Goal: Transaction & Acquisition: Purchase product/service

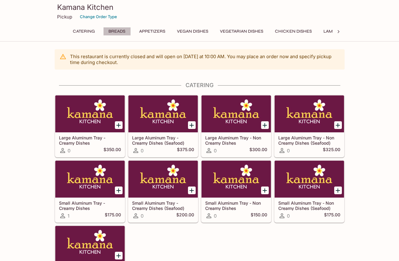
click at [121, 28] on button "Breads" at bounding box center [117, 31] width 28 height 9
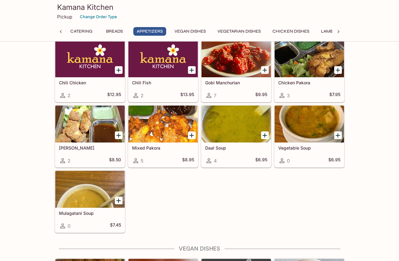
scroll to position [491, 0]
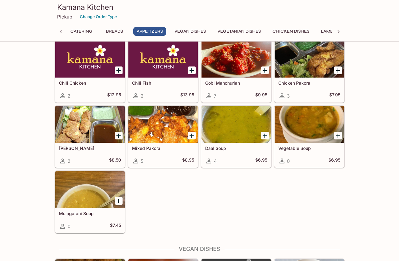
click at [119, 199] on icon "Add Mulagatani Soup" at bounding box center [118, 200] width 7 height 7
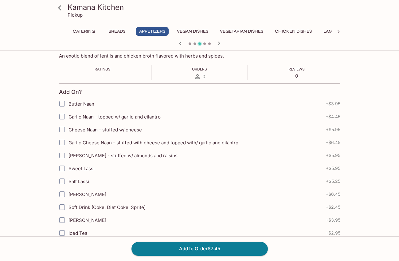
scroll to position [101, 0]
click at [62, 117] on input "Garlic Naan - topped w/ garlic and cilantro" at bounding box center [62, 117] width 12 height 12
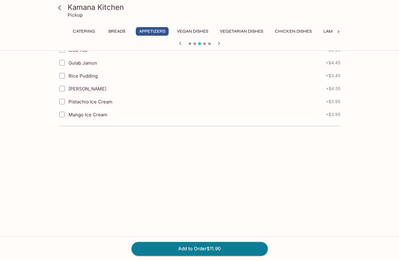
scroll to position [294, 0]
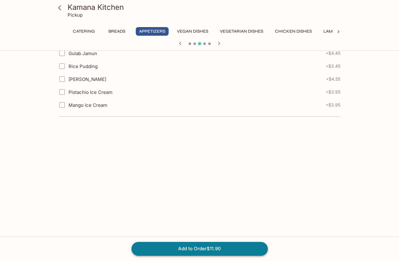
click at [187, 247] on button "Add to Order $11.90" at bounding box center [200, 249] width 136 height 14
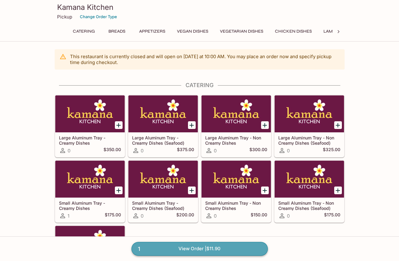
click at [202, 247] on link "1 View Order | $11.90" at bounding box center [200, 249] width 136 height 14
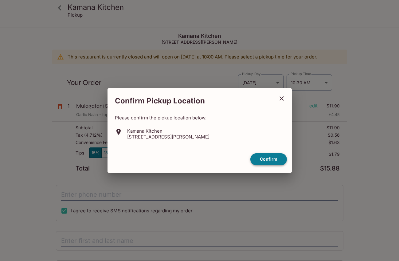
click at [276, 161] on button "Confirm" at bounding box center [269, 159] width 37 height 12
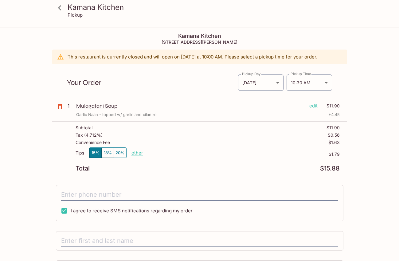
click at [314, 105] on p "edit" at bounding box center [314, 105] width 8 height 7
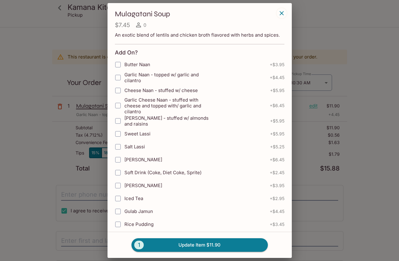
scroll to position [148, 0]
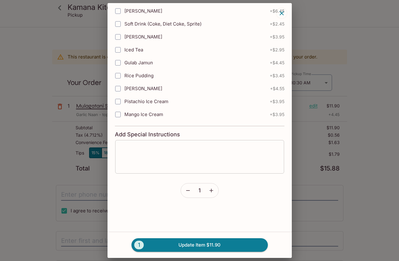
click at [182, 152] on textarea at bounding box center [200, 156] width 160 height 23
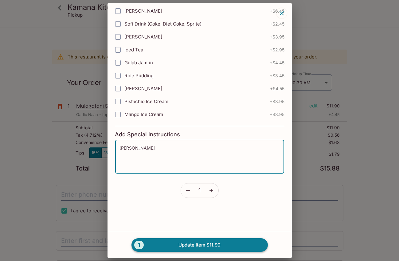
type textarea "[PERSON_NAME]"
click at [196, 243] on button "1 Update Item $11.90" at bounding box center [200, 245] width 136 height 14
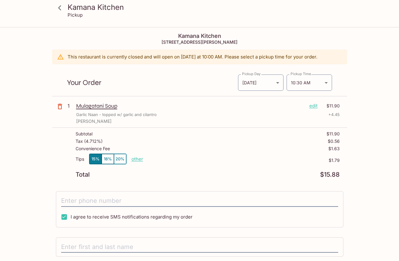
click at [61, 6] on icon at bounding box center [59, 7] width 11 height 11
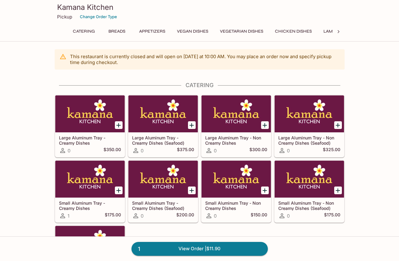
scroll to position [0, 279]
click at [289, 29] on button "Desserts" at bounding box center [286, 31] width 28 height 9
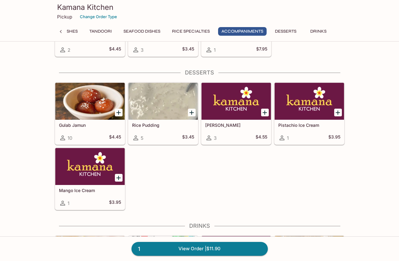
scroll to position [1974, 0]
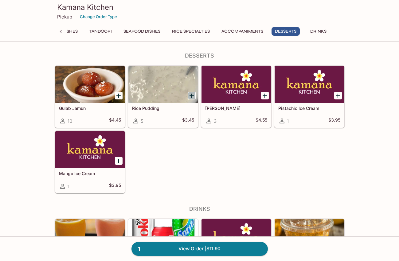
click at [190, 95] on icon "Add Rice Pudding" at bounding box center [191, 95] width 7 height 7
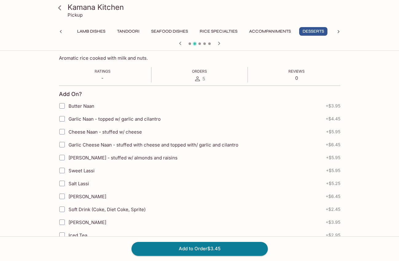
scroll to position [183, 0]
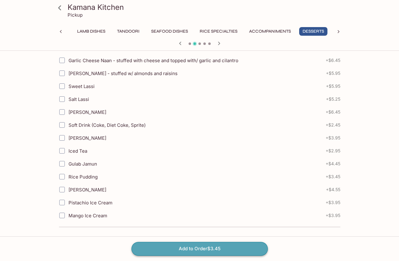
click at [158, 246] on button "Add to Order $3.45" at bounding box center [200, 249] width 136 height 14
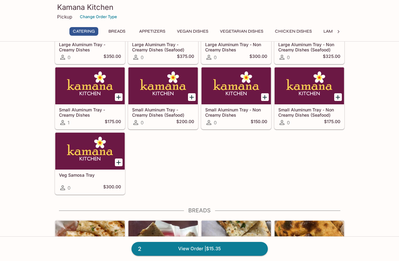
scroll to position [92, 0]
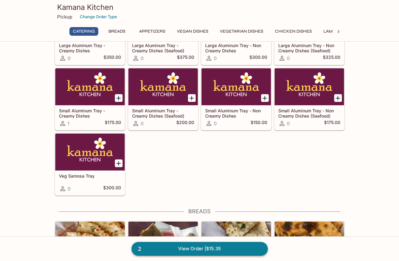
click at [178, 247] on link "2 View Order | $15.35" at bounding box center [200, 249] width 136 height 14
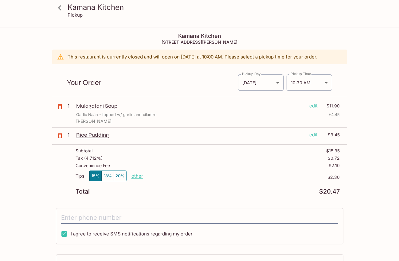
click at [313, 135] on p "edit" at bounding box center [314, 134] width 8 height 7
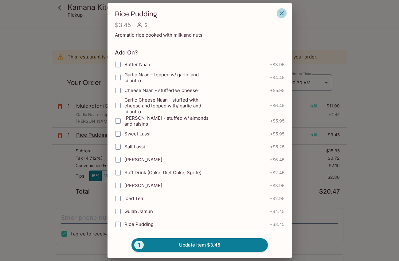
click at [283, 15] on icon "button" at bounding box center [281, 13] width 7 height 7
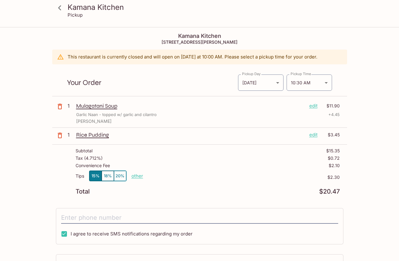
click at [60, 134] on icon "button" at bounding box center [59, 135] width 7 height 7
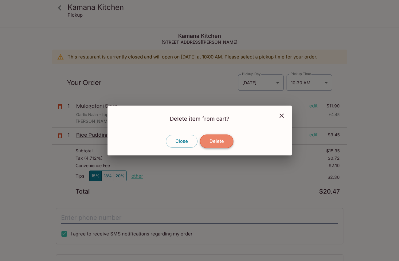
click at [217, 145] on button "Delete" at bounding box center [217, 141] width 34 height 14
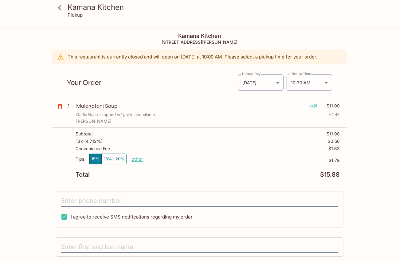
click at [77, 9] on h3 "Kamana Kitchen" at bounding box center [205, 7] width 275 height 10
click at [60, 7] on icon at bounding box center [59, 7] width 3 height 5
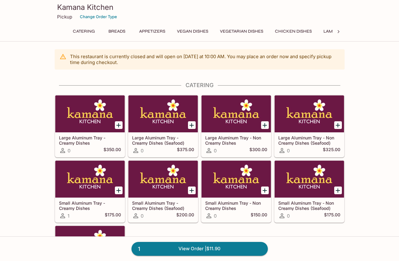
click at [288, 31] on button "Chicken Dishes" at bounding box center [294, 31] width 44 height 9
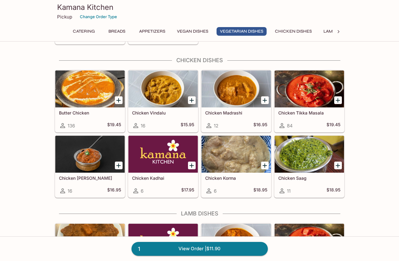
scroll to position [1121, 0]
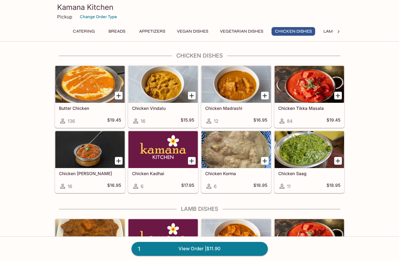
click at [89, 79] on div at bounding box center [89, 84] width 69 height 37
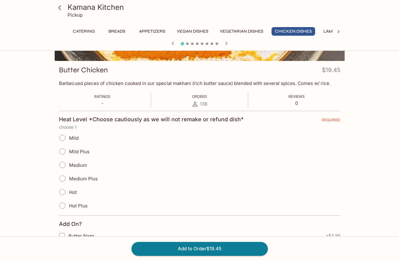
scroll to position [73, 0]
click at [63, 152] on input "Mild Plus" at bounding box center [62, 151] width 13 height 13
radio input "true"
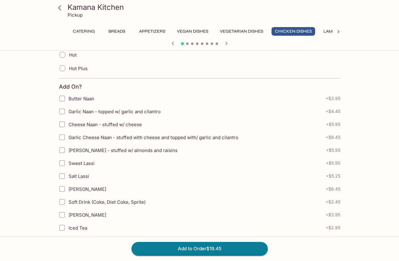
scroll to position [211, 0]
click at [62, 110] on input "Garlic Naan - topped w/ garlic and cilantro" at bounding box center [62, 111] width 12 height 12
checkbox input "true"
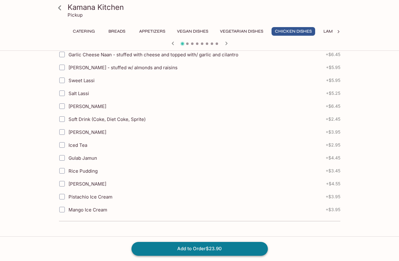
click at [177, 246] on button "Add to Order $23.90" at bounding box center [200, 249] width 136 height 14
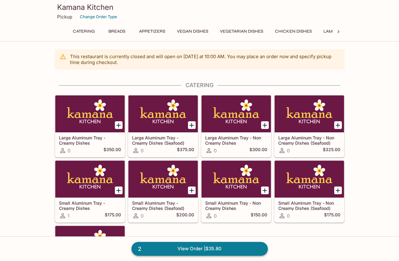
click at [194, 248] on link "2 View Order | $35.80" at bounding box center [200, 249] width 136 height 14
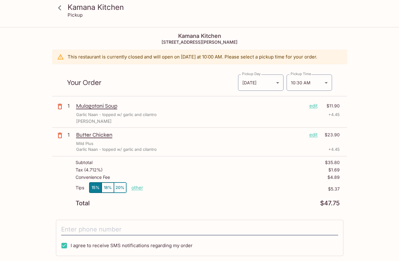
click at [316, 132] on p "edit" at bounding box center [314, 134] width 8 height 7
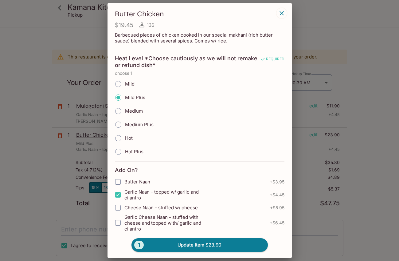
scroll to position [266, 0]
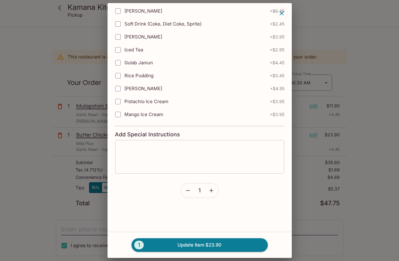
click at [189, 157] on textarea at bounding box center [200, 156] width 160 height 23
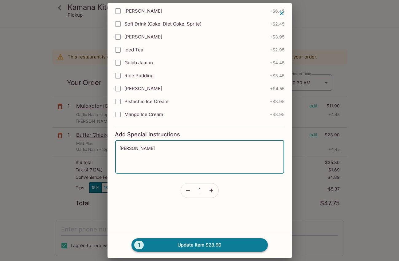
type textarea "[PERSON_NAME]"
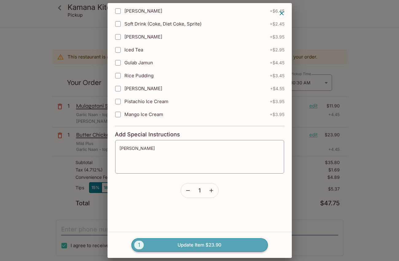
click at [175, 246] on button "1 Update Item $23.90" at bounding box center [200, 245] width 136 height 14
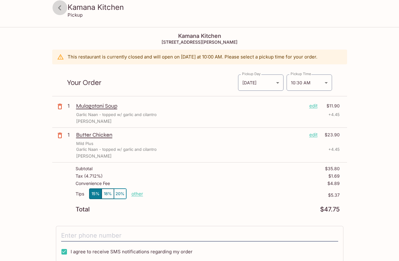
click at [58, 8] on icon at bounding box center [59, 7] width 3 height 5
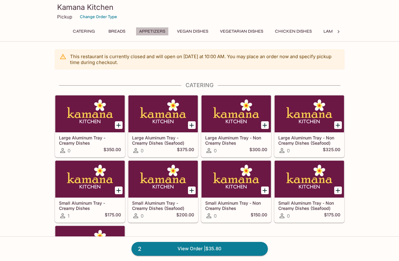
click at [155, 32] on button "Appetizers" at bounding box center [152, 31] width 33 height 9
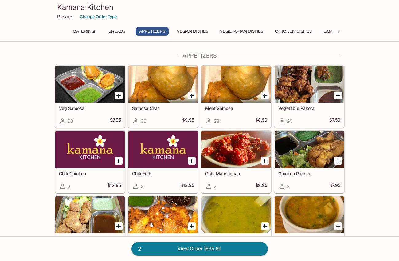
click at [182, 30] on button "Vegan Dishes" at bounding box center [193, 31] width 38 height 9
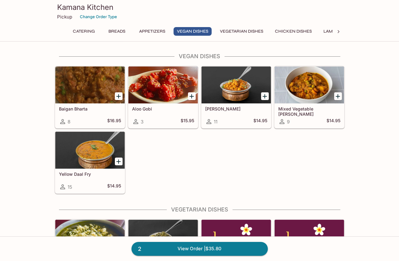
scroll to position [684, 0]
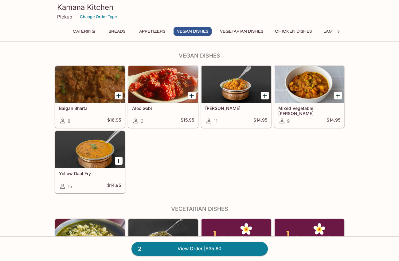
click at [230, 29] on button "Vegetarian Dishes" at bounding box center [242, 31] width 50 height 9
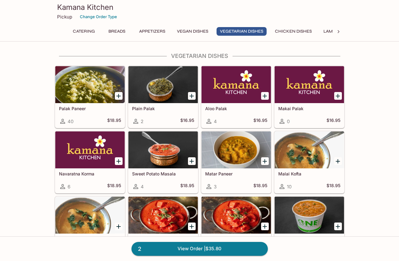
scroll to position [837, 0]
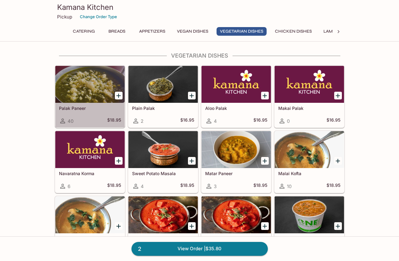
click at [88, 85] on div at bounding box center [89, 84] width 69 height 37
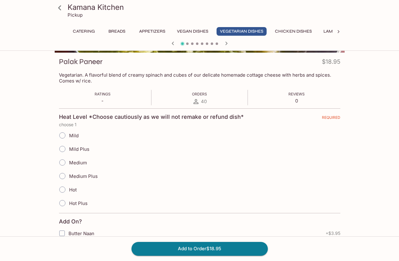
scroll to position [108, 0]
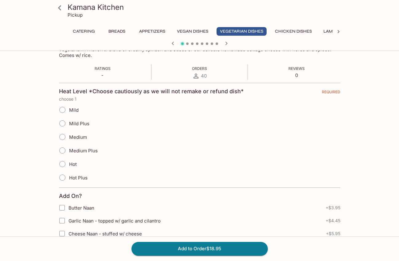
click at [63, 122] on input "Mild Plus" at bounding box center [62, 123] width 13 height 13
radio input "true"
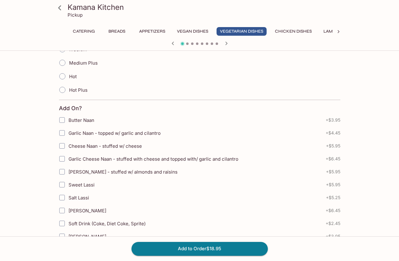
scroll to position [202, 0]
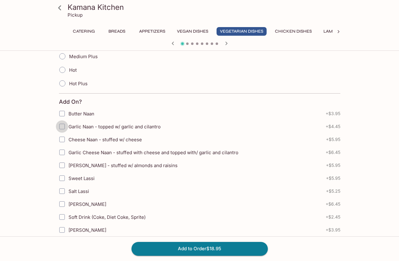
click at [63, 124] on input "Garlic Naan - topped w/ garlic and cilantro" at bounding box center [62, 126] width 12 height 12
checkbox input "true"
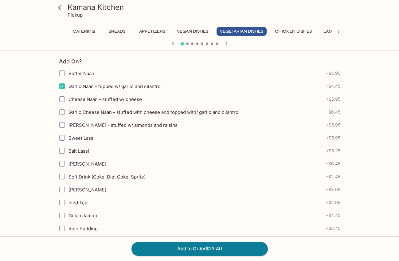
scroll to position [294, 0]
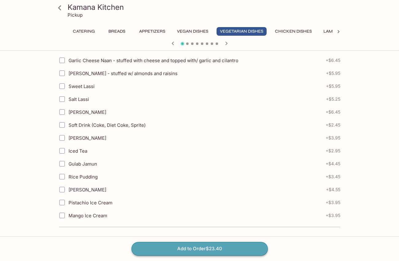
click at [185, 249] on button "Add to Order $23.40" at bounding box center [200, 249] width 136 height 14
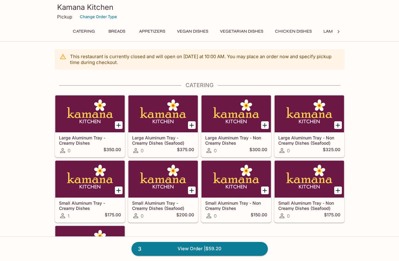
click at [185, 249] on link "3 View Order | $59.20" at bounding box center [200, 249] width 136 height 14
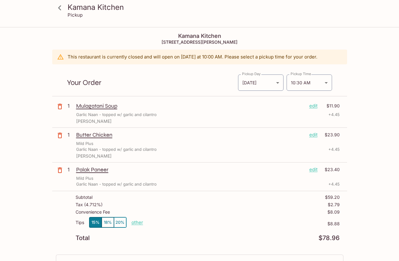
click at [316, 169] on p "edit" at bounding box center [314, 169] width 8 height 7
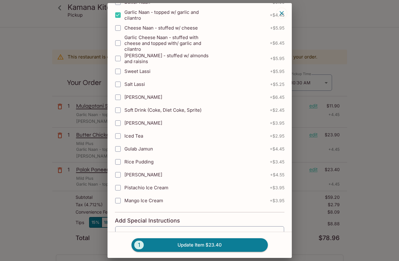
scroll to position [266, 0]
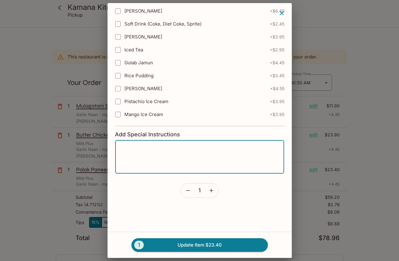
click at [160, 152] on textarea at bounding box center [200, 156] width 160 height 23
type textarea "Sairel"
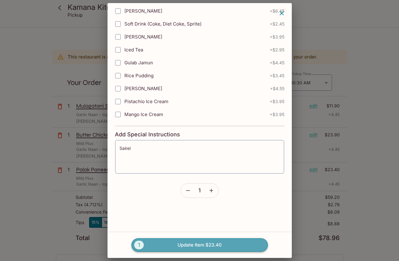
click at [178, 243] on button "1 Update Item $23.40" at bounding box center [200, 245] width 136 height 14
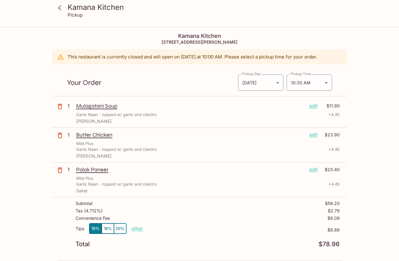
click at [91, 12] on h3 "Kamana Kitchen" at bounding box center [205, 7] width 275 height 10
click at [85, 8] on h3 "Kamana Kitchen" at bounding box center [205, 7] width 275 height 10
click at [73, 14] on p "Pickup" at bounding box center [75, 15] width 15 height 6
click at [60, 10] on icon at bounding box center [59, 7] width 11 height 11
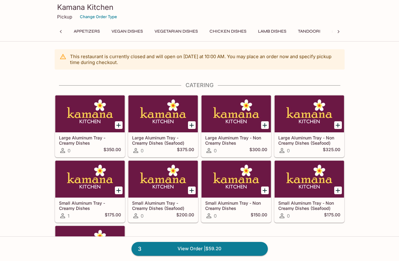
scroll to position [0, 279]
click at [290, 29] on button "Desserts" at bounding box center [286, 31] width 28 height 9
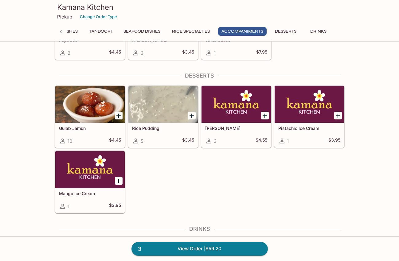
scroll to position [1974, 0]
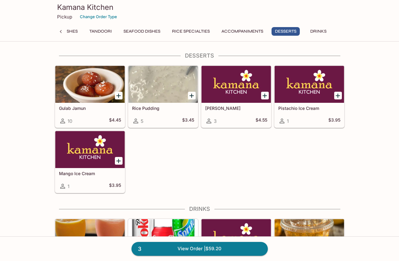
click at [99, 89] on div at bounding box center [89, 84] width 69 height 37
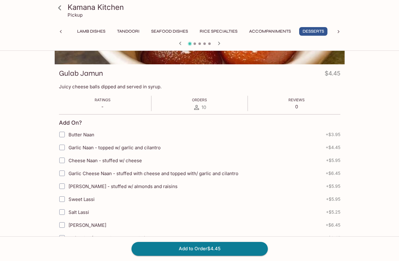
scroll to position [71, 0]
click at [63, 172] on input "Garlic Cheese Naan - stuffed with cheese and topped with/ garlic and cilantro" at bounding box center [62, 173] width 12 height 12
checkbox input "true"
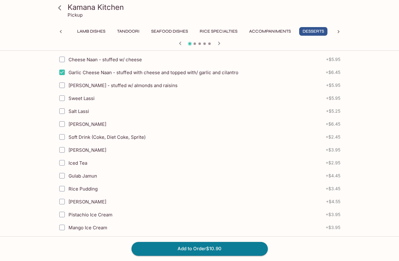
scroll to position [183, 0]
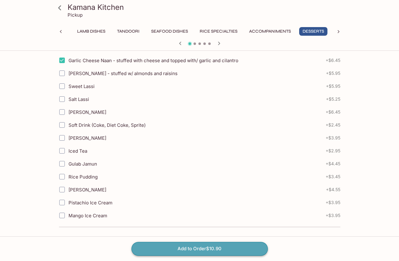
click at [184, 250] on button "Add to Order $10.90" at bounding box center [200, 249] width 136 height 14
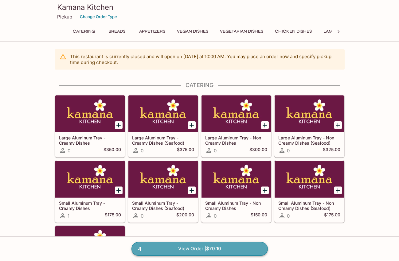
click at [212, 245] on link "4 View Order | $70.10" at bounding box center [200, 249] width 136 height 14
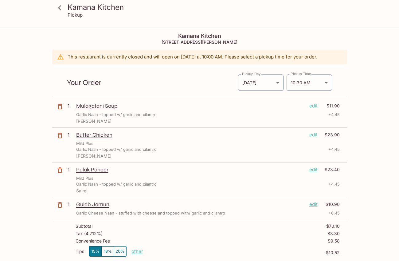
click at [315, 203] on p "edit" at bounding box center [314, 204] width 8 height 7
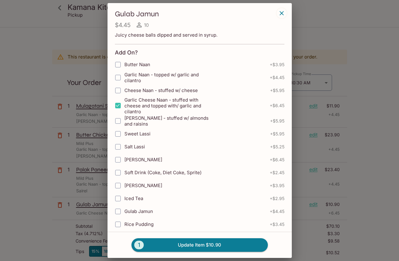
scroll to position [148, 0]
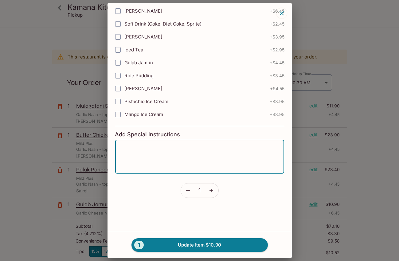
click at [168, 154] on textarea at bounding box center [200, 156] width 160 height 23
type textarea "Roella"
click at [196, 245] on button "1 Update Item $10.90" at bounding box center [200, 245] width 136 height 14
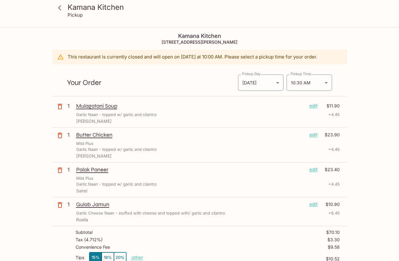
click at [105, 8] on h3 "Kamana Kitchen" at bounding box center [205, 7] width 275 height 10
click at [63, 8] on icon at bounding box center [59, 7] width 11 height 11
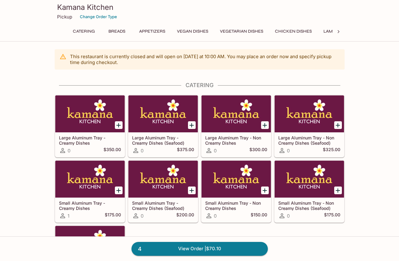
click at [287, 32] on button "Chicken Dishes" at bounding box center [294, 31] width 44 height 9
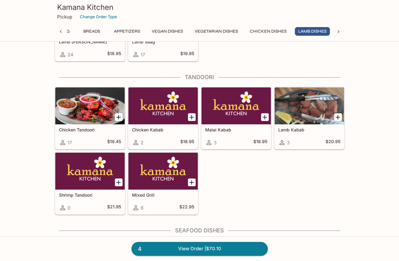
scroll to position [1406, 0]
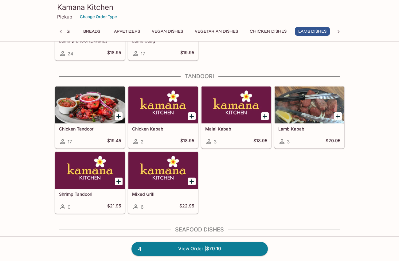
click at [99, 109] on div at bounding box center [89, 104] width 69 height 37
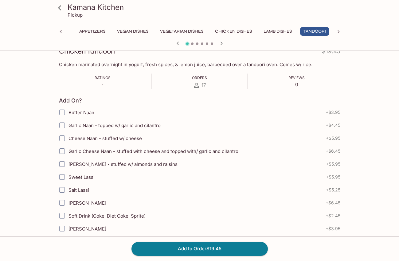
scroll to position [91, 0]
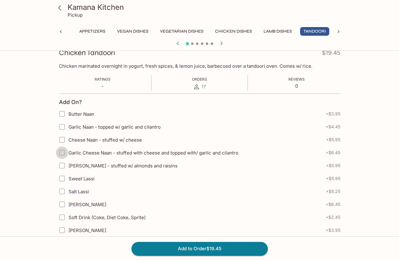
click at [62, 154] on input "Garlic Cheese Naan - stuffed with cheese and topped with/ garlic and cilantro" at bounding box center [62, 152] width 12 height 12
checkbox input "true"
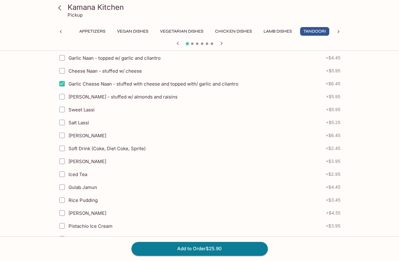
scroll to position [160, 0]
click at [61, 161] on input "[PERSON_NAME]" at bounding box center [62, 161] width 12 height 12
checkbox input "true"
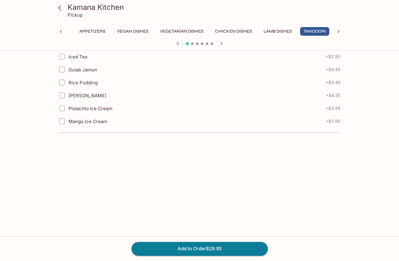
scroll to position [288, 0]
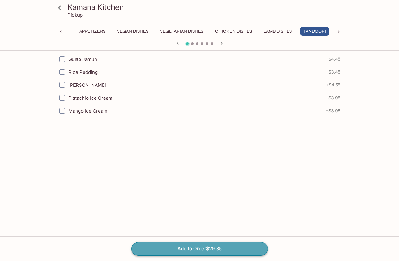
click at [166, 248] on button "Add to Order $29.85" at bounding box center [200, 249] width 136 height 14
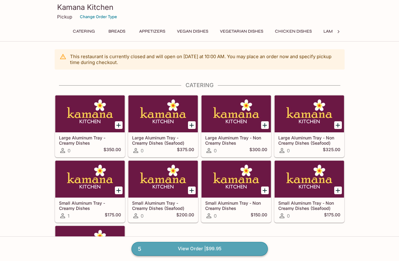
click at [210, 250] on link "5 View Order | $99.95" at bounding box center [200, 249] width 136 height 14
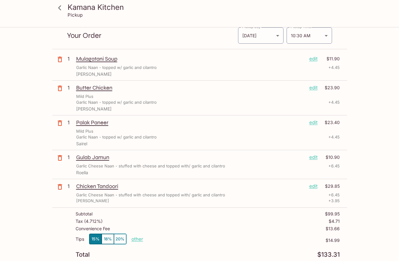
scroll to position [47, 0]
click at [312, 187] on p "edit" at bounding box center [314, 185] width 8 height 7
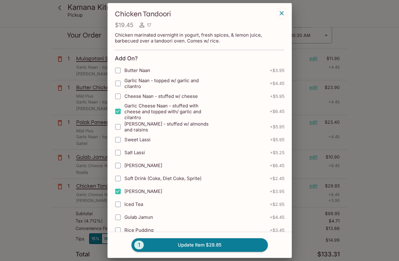
scroll to position [154, 0]
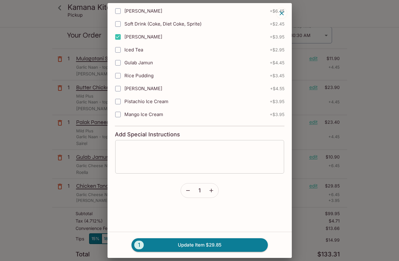
click at [162, 154] on textarea at bounding box center [200, 156] width 160 height 23
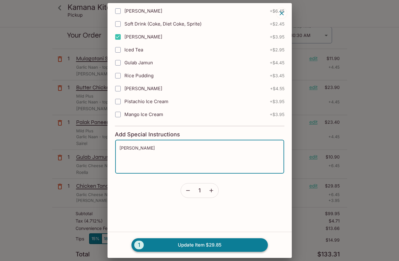
type textarea "[PERSON_NAME]"
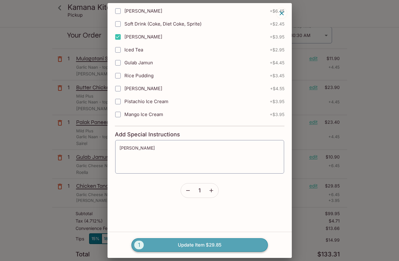
click at [189, 240] on button "1 Update Item $29.85" at bounding box center [200, 245] width 136 height 14
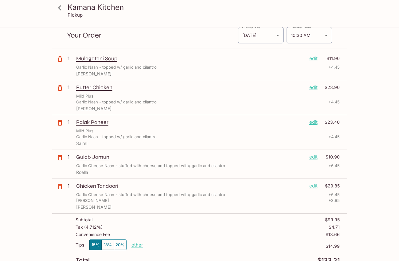
click at [83, 5] on h3 "Kamana Kitchen" at bounding box center [205, 7] width 275 height 10
click at [61, 7] on icon at bounding box center [59, 7] width 11 height 11
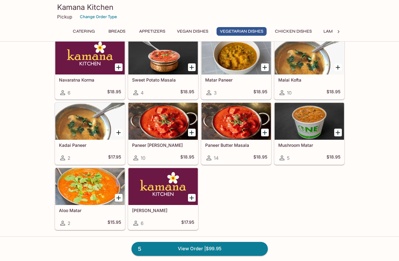
scroll to position [933, 0]
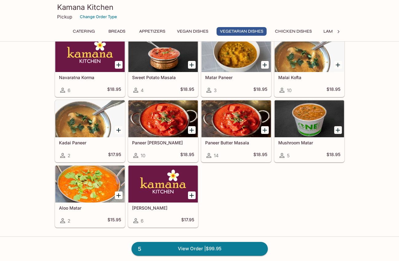
click at [162, 122] on div at bounding box center [162, 118] width 69 height 37
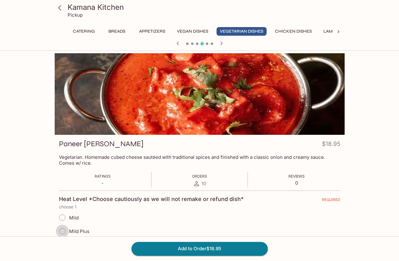
click at [62, 228] on input "Mild Plus" at bounding box center [62, 230] width 13 height 13
radio input "true"
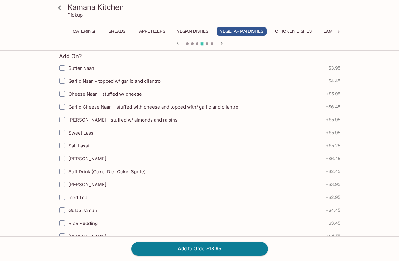
scroll to position [294, 0]
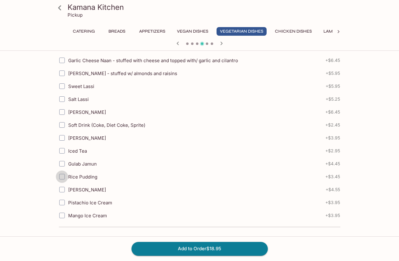
click at [65, 176] on input "Rice Pudding" at bounding box center [62, 176] width 12 height 12
click at [179, 43] on icon "button" at bounding box center [177, 43] width 7 height 7
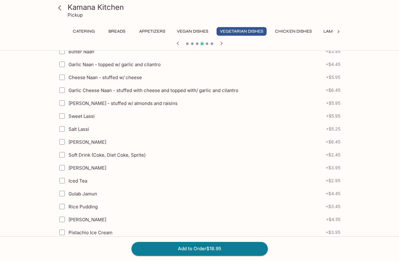
scroll to position [265, 0]
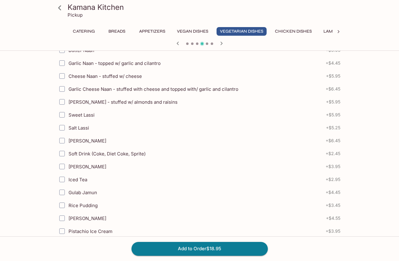
click at [63, 204] on input "Rice Pudding" at bounding box center [62, 205] width 12 height 12
checkbox input "true"
click at [215, 247] on button "Add to Order $22.40" at bounding box center [200, 249] width 136 height 14
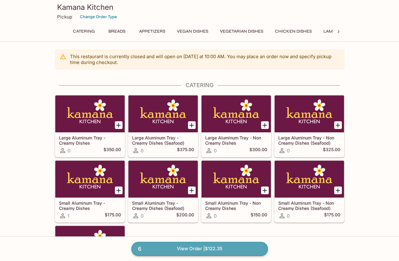
click at [195, 255] on link "6 View Order | $122.35" at bounding box center [200, 249] width 136 height 14
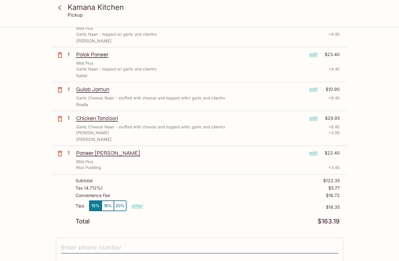
scroll to position [115, 0]
click at [314, 153] on p "edit" at bounding box center [314, 152] width 8 height 7
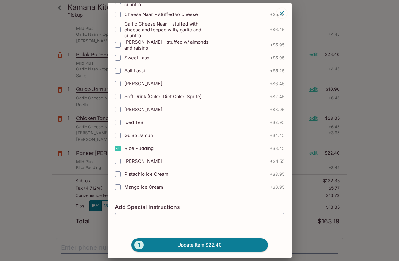
scroll to position [266, 0]
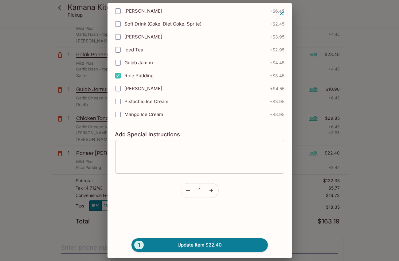
click at [181, 164] on textarea at bounding box center [200, 156] width 160 height 23
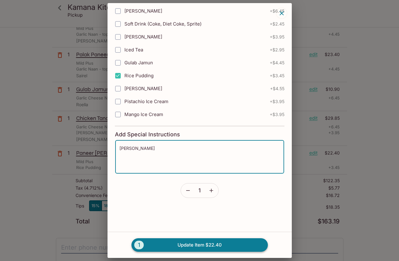
type textarea "[PERSON_NAME]"
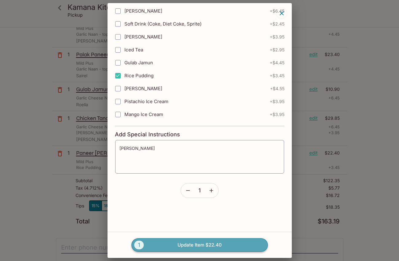
click at [200, 245] on button "1 Update Item $22.40" at bounding box center [200, 245] width 136 height 14
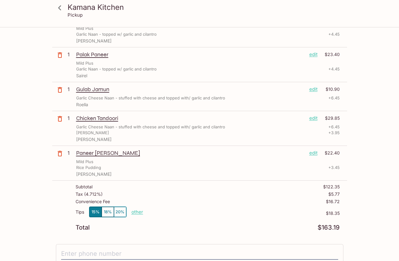
click at [61, 11] on icon at bounding box center [59, 7] width 11 height 11
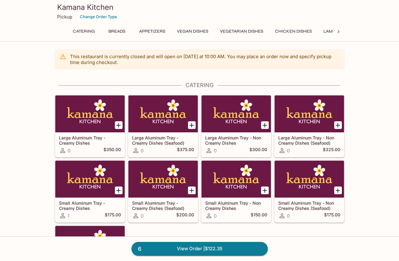
click at [282, 31] on button "Chicken Dishes" at bounding box center [294, 31] width 44 height 9
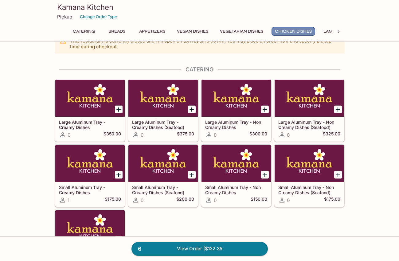
click at [282, 31] on button "Chicken Dishes" at bounding box center [294, 31] width 44 height 9
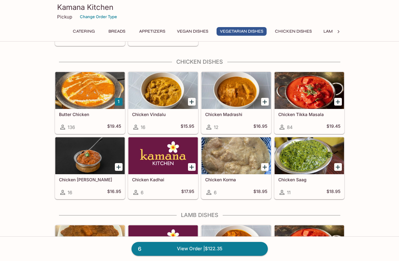
scroll to position [1121, 0]
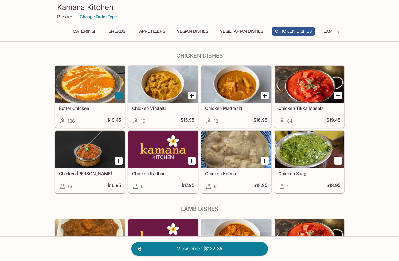
click at [88, 86] on div at bounding box center [89, 84] width 69 height 37
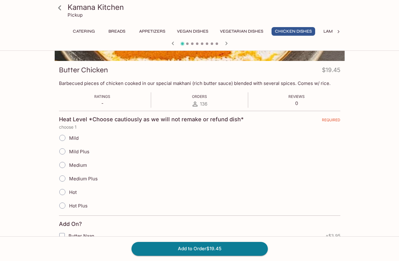
scroll to position [75, 0]
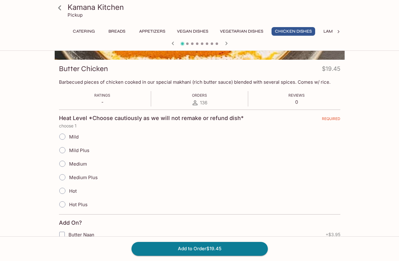
click at [61, 149] on input "Mild Plus" at bounding box center [62, 150] width 13 height 13
radio input "true"
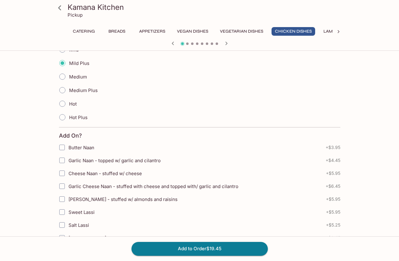
scroll to position [294, 0]
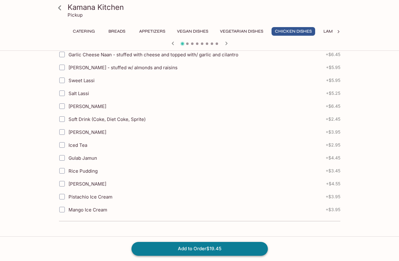
click at [176, 248] on button "Add to Order $19.45" at bounding box center [200, 249] width 136 height 14
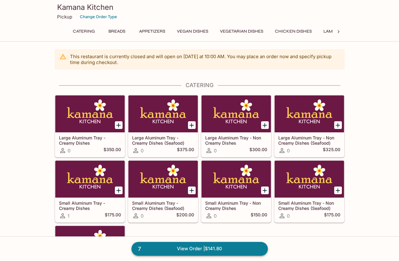
click at [192, 251] on link "7 View Order | $141.80" at bounding box center [200, 249] width 136 height 14
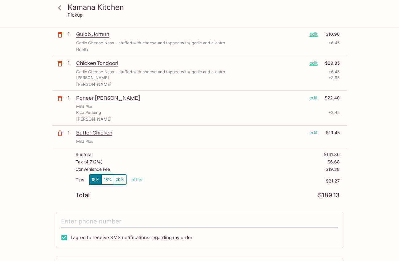
scroll to position [191, 0]
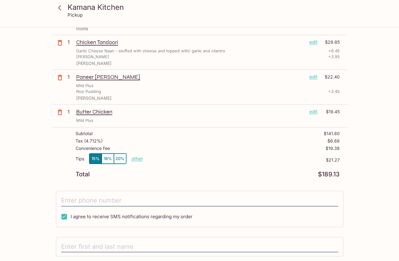
click at [314, 110] on p "edit" at bounding box center [314, 111] width 8 height 7
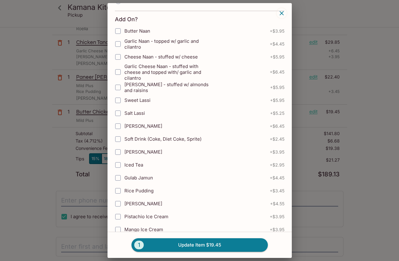
scroll to position [266, 0]
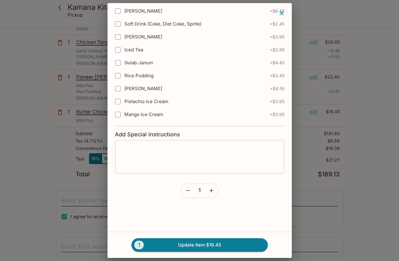
click at [151, 158] on textarea at bounding box center [200, 156] width 160 height 23
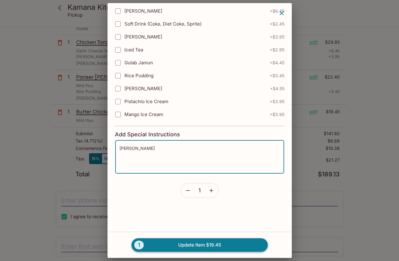
type textarea "[PERSON_NAME]"
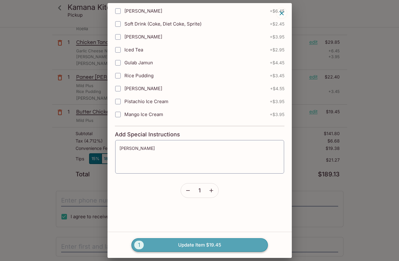
click at [189, 243] on button "1 Update Item $19.45" at bounding box center [200, 245] width 136 height 14
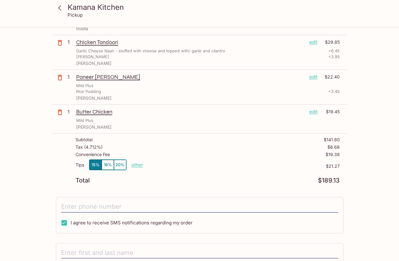
click at [60, 8] on icon at bounding box center [59, 7] width 11 height 11
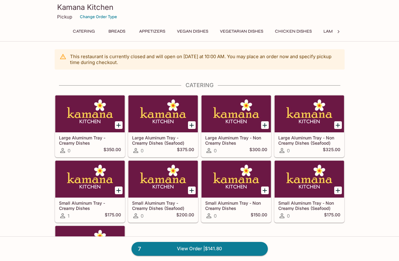
click at [286, 32] on button "Chicken Dishes" at bounding box center [294, 31] width 44 height 9
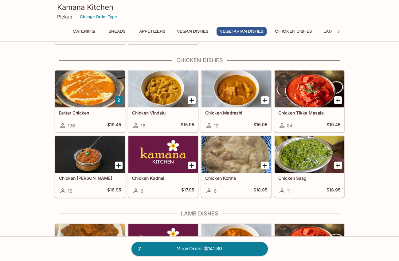
scroll to position [1121, 0]
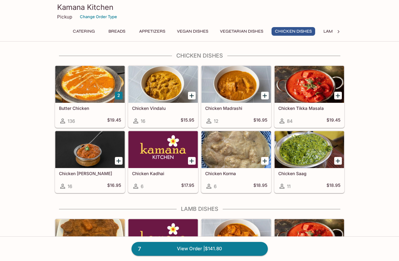
click at [85, 101] on div at bounding box center [89, 84] width 69 height 37
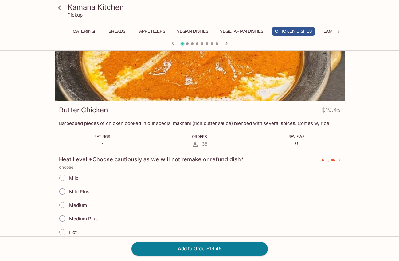
scroll to position [45, 0]
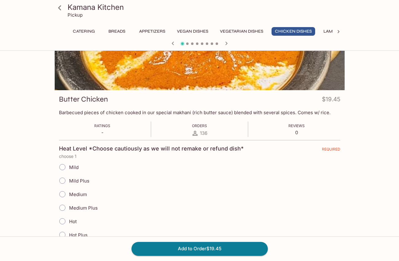
click at [60, 182] on input "Mild Plus" at bounding box center [62, 180] width 13 height 13
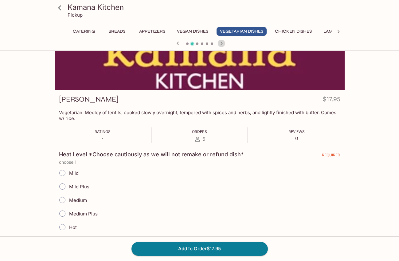
click at [221, 42] on icon "button" at bounding box center [221, 42] width 2 height 3
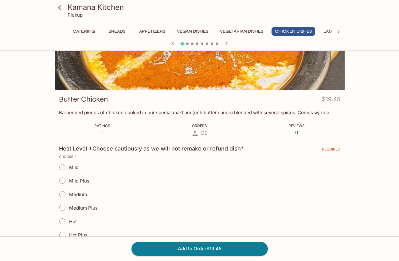
click at [61, 180] on input "Mild Plus" at bounding box center [62, 180] width 13 height 13
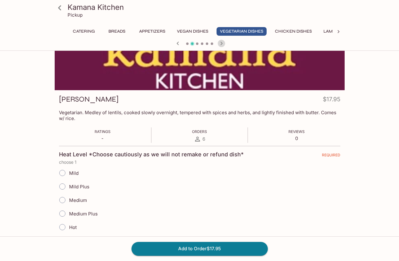
click at [222, 44] on icon "button" at bounding box center [221, 43] width 7 height 7
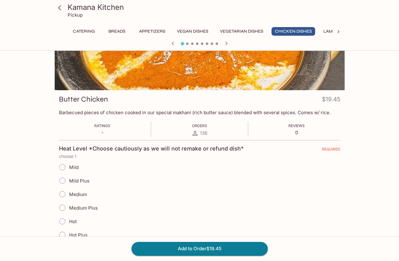
click at [63, 180] on input "Mild Plus" at bounding box center [62, 180] width 13 height 13
radio input "true"
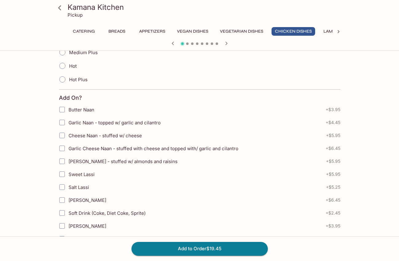
scroll to position [204, 0]
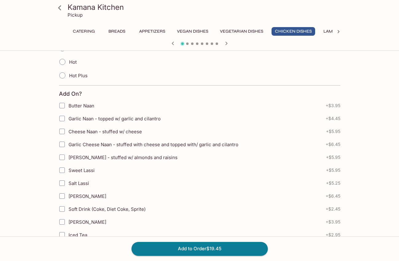
click at [62, 143] on input "Garlic Cheese Naan - stuffed with cheese and topped with/ garlic and cilantro" at bounding box center [62, 144] width 12 height 12
checkbox input "true"
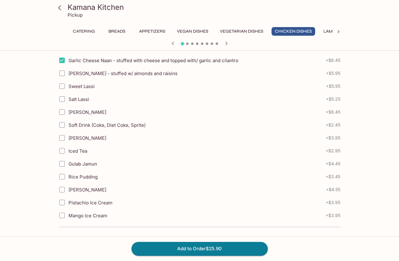
scroll to position [294, 0]
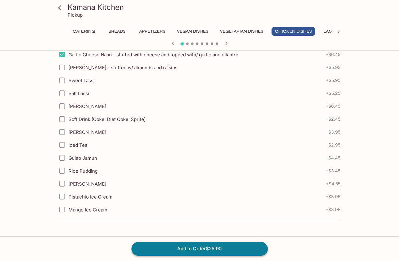
click at [200, 247] on button "Add to Order $25.90" at bounding box center [200, 249] width 136 height 14
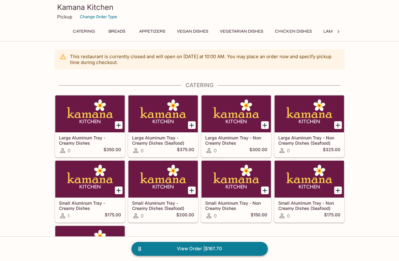
click at [200, 247] on link "8 View Order | $167.70" at bounding box center [200, 249] width 136 height 14
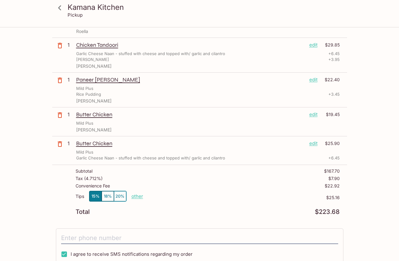
scroll to position [288, 0]
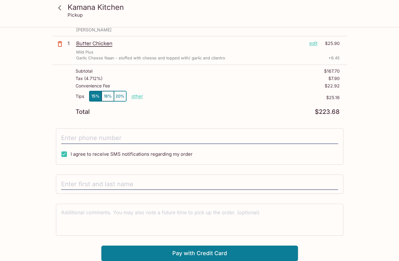
click at [314, 44] on p "edit" at bounding box center [314, 43] width 8 height 7
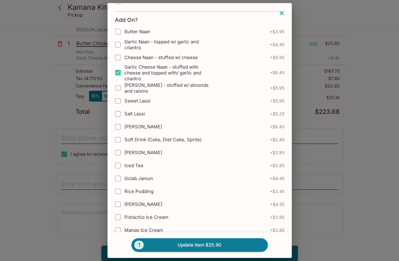
scroll to position [266, 0]
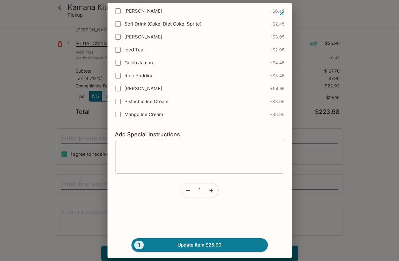
click at [144, 154] on textarea at bounding box center [200, 156] width 160 height 23
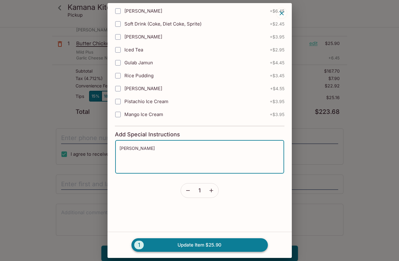
type textarea "[PERSON_NAME]"
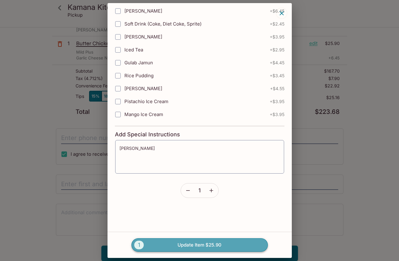
click at [195, 243] on button "1 Update Item $25.90" at bounding box center [200, 245] width 136 height 14
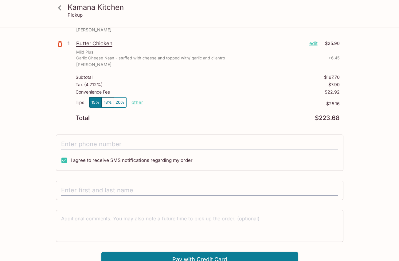
click at [61, 6] on icon at bounding box center [59, 7] width 11 height 11
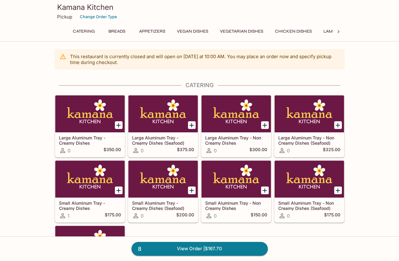
click at [290, 30] on button "Chicken Dishes" at bounding box center [294, 31] width 44 height 9
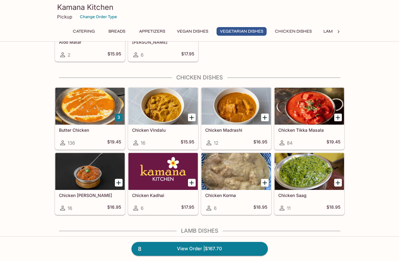
scroll to position [1121, 0]
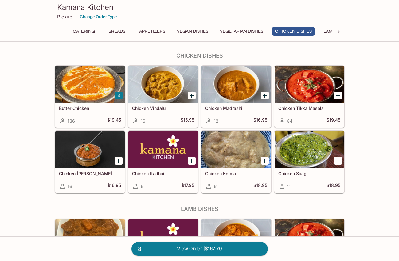
click at [92, 89] on div at bounding box center [89, 84] width 69 height 37
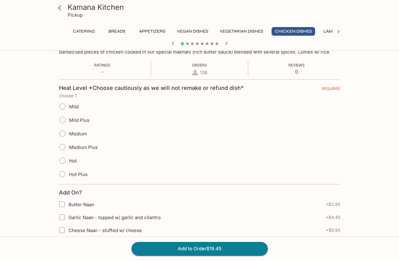
scroll to position [105, 0]
click at [63, 161] on input "Hot" at bounding box center [62, 161] width 13 height 13
radio input "true"
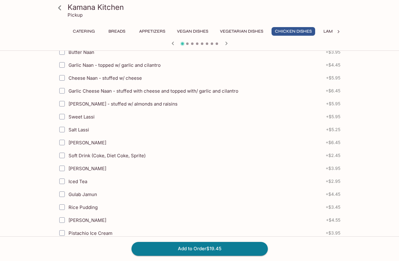
scroll to position [257, 0]
click at [63, 65] on input "Garlic Naan - topped w/ garlic and cilantro" at bounding box center [62, 65] width 12 height 12
checkbox input "true"
click at [177, 246] on button "Add to Order $23.90" at bounding box center [200, 249] width 136 height 14
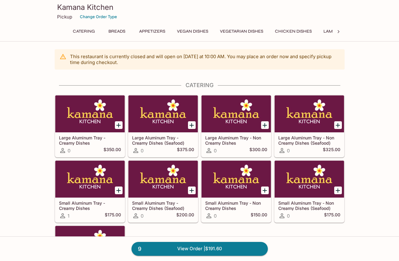
click at [237, 29] on button "Accompaniments" at bounding box center [242, 31] width 49 height 9
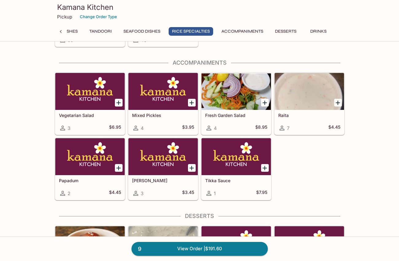
scroll to position [1821, 0]
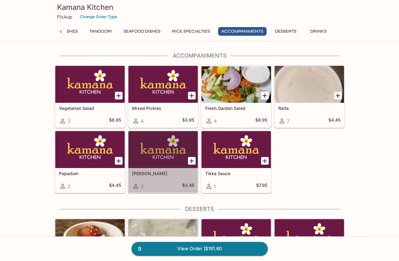
click at [170, 161] on div at bounding box center [162, 149] width 69 height 37
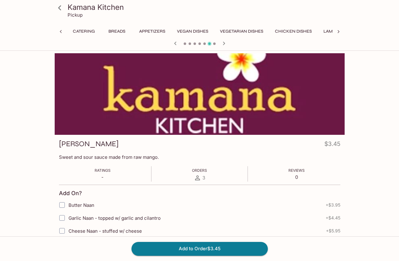
scroll to position [0, 213]
click at [184, 247] on button "Add to Order $3.45" at bounding box center [200, 249] width 136 height 14
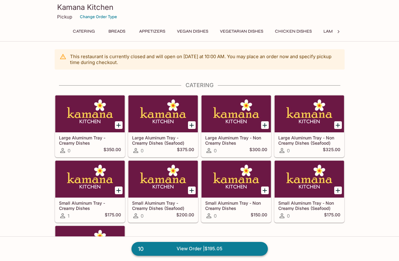
click at [191, 247] on link "10 View Order | $195.05" at bounding box center [200, 249] width 136 height 14
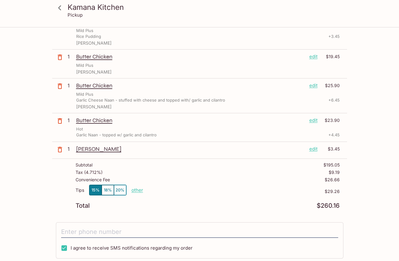
scroll to position [259, 0]
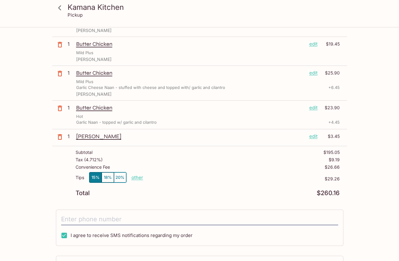
click at [313, 108] on p "edit" at bounding box center [314, 107] width 8 height 7
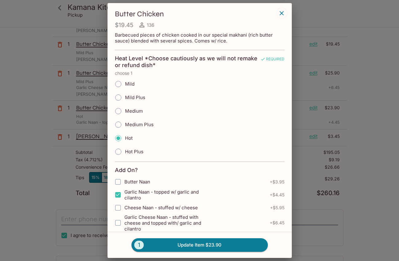
scroll to position [266, 0]
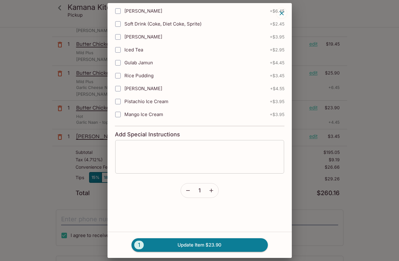
click at [164, 157] on textarea at bounding box center [200, 156] width 160 height 23
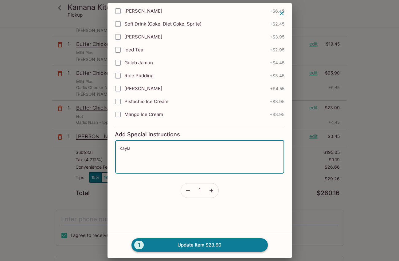
type textarea "Kayla"
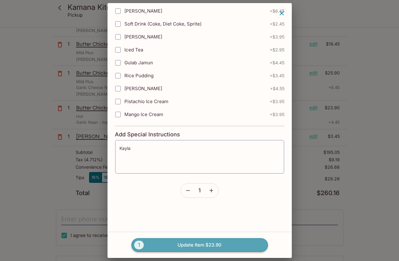
click at [192, 241] on button "1 Update Item $23.90" at bounding box center [200, 245] width 136 height 14
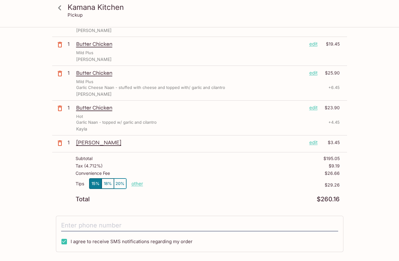
click at [313, 142] on p "edit" at bounding box center [314, 142] width 8 height 7
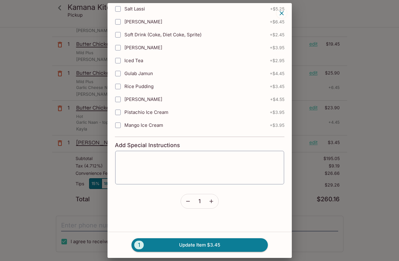
scroll to position [148, 0]
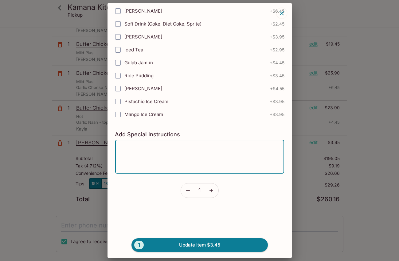
click at [178, 157] on textarea at bounding box center [200, 156] width 160 height 23
type textarea "Kayla"
click at [188, 243] on button "1 Update Item $3.45" at bounding box center [200, 245] width 136 height 14
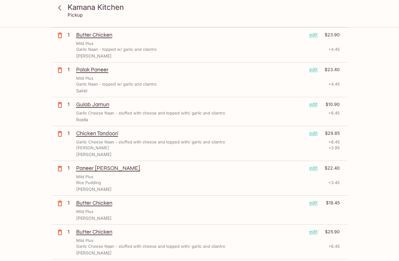
scroll to position [0, 0]
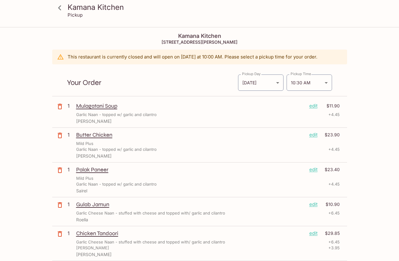
click at [86, 8] on h3 "Kamana Kitchen" at bounding box center [205, 7] width 275 height 10
click at [60, 7] on icon at bounding box center [59, 7] width 11 height 11
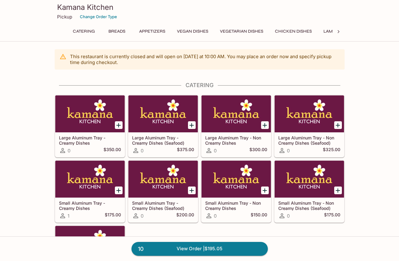
click at [286, 31] on button "Chicken Dishes" at bounding box center [294, 31] width 44 height 9
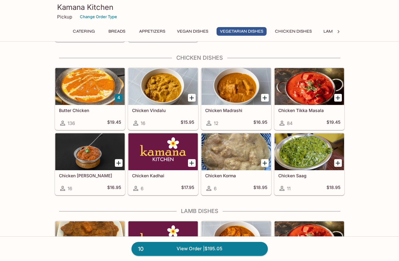
scroll to position [1121, 0]
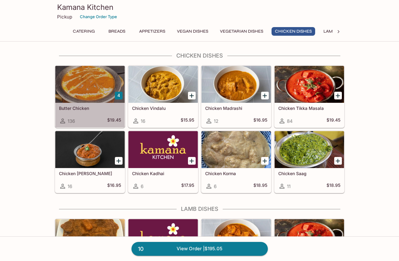
click at [95, 79] on div at bounding box center [89, 84] width 69 height 37
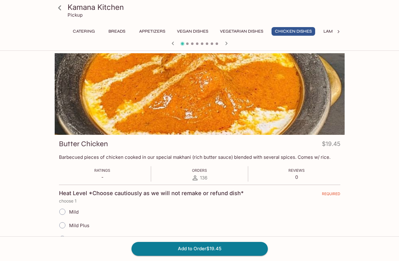
click at [62, 210] on input "Mild" at bounding box center [62, 211] width 13 height 13
radio input "true"
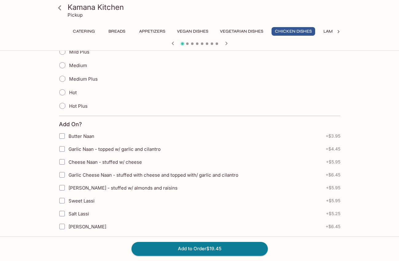
scroll to position [184, 0]
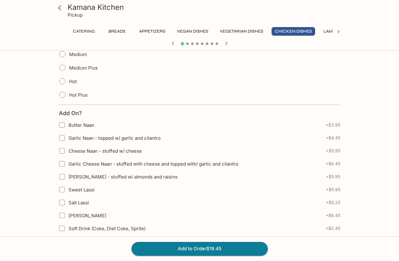
click at [61, 162] on input "Garlic Cheese Naan - stuffed with cheese and topped with/ garlic and cilantro" at bounding box center [62, 163] width 12 height 12
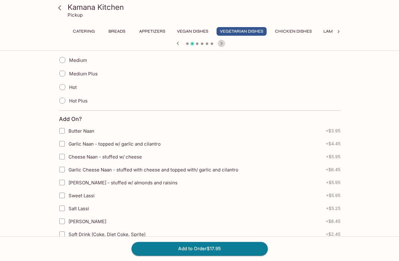
click at [223, 43] on icon "button" at bounding box center [221, 43] width 7 height 7
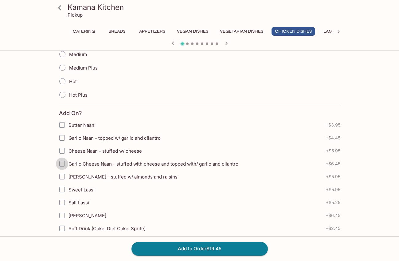
click at [62, 161] on input "Garlic Cheese Naan - stuffed with cheese and topped with/ garlic and cilantro" at bounding box center [62, 163] width 12 height 12
checkbox input "true"
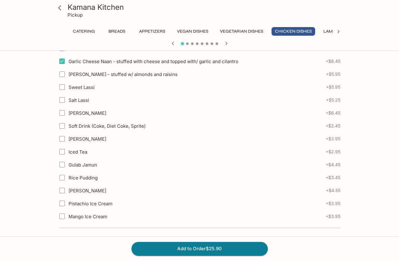
scroll to position [294, 0]
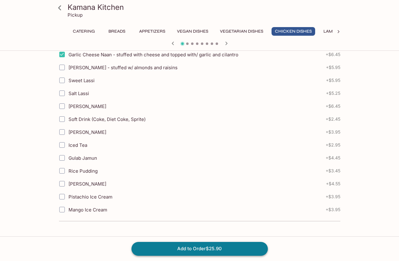
click at [178, 248] on button "Add to Order $25.90" at bounding box center [200, 249] width 136 height 14
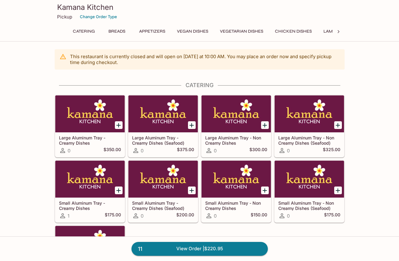
click at [178, 248] on link "11 View Order | $220.95" at bounding box center [200, 249] width 136 height 14
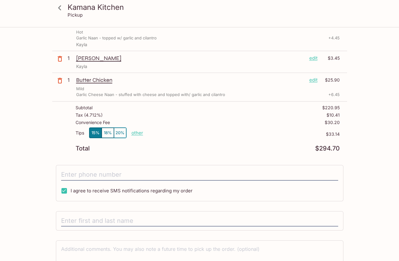
scroll to position [379, 0]
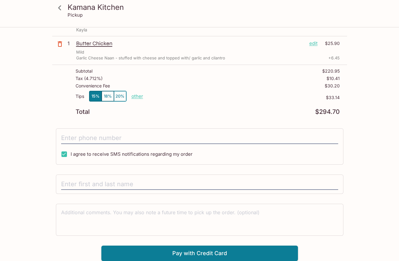
click at [312, 44] on p "edit" at bounding box center [314, 43] width 8 height 7
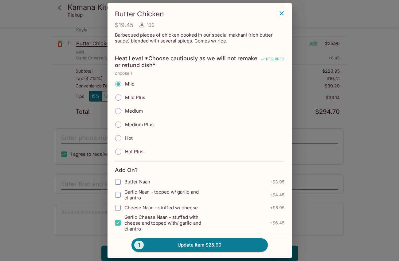
scroll to position [266, 0]
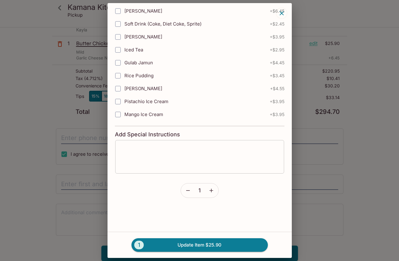
click at [200, 150] on textarea at bounding box center [200, 156] width 160 height 23
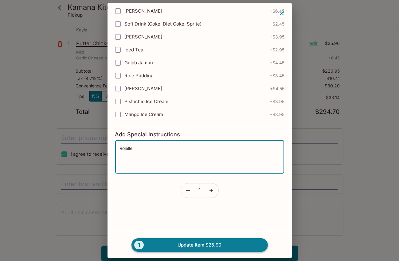
type textarea "Rojelle"
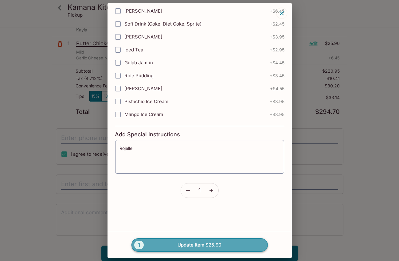
click at [191, 243] on button "1 Update Item $25.90" at bounding box center [200, 245] width 136 height 14
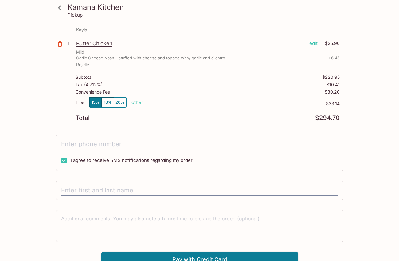
click at [58, 8] on icon at bounding box center [59, 7] width 3 height 5
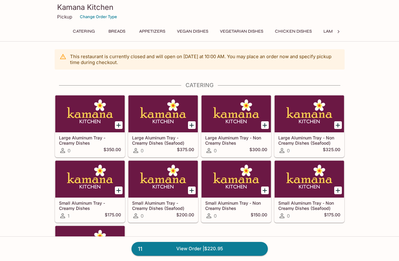
click at [291, 30] on button "Chicken Dishes" at bounding box center [294, 31] width 44 height 9
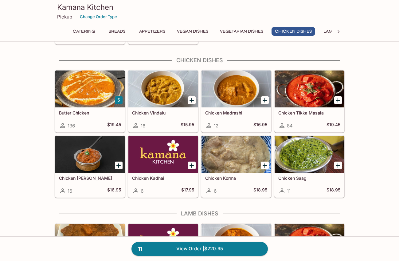
scroll to position [1121, 0]
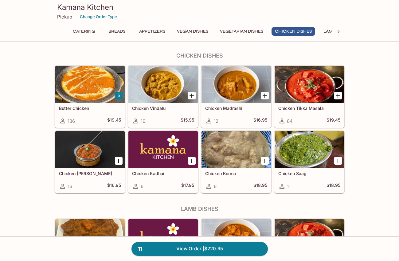
click at [95, 79] on div at bounding box center [89, 84] width 69 height 37
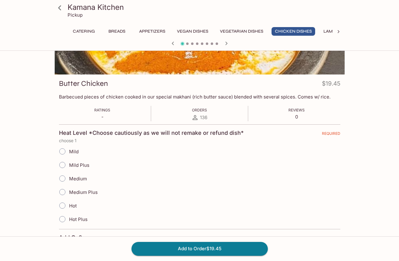
scroll to position [60, 0]
click at [61, 176] on input "Medium" at bounding box center [62, 178] width 13 height 13
radio input "true"
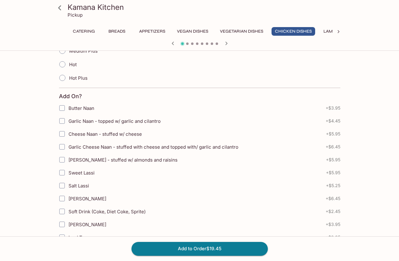
scroll to position [206, 0]
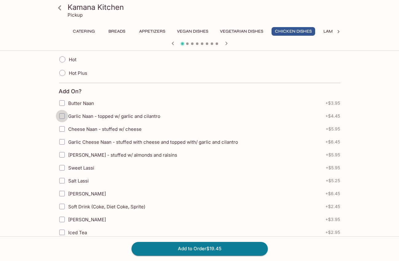
click at [64, 114] on input "Garlic Naan - topped w/ garlic and cilantro" at bounding box center [62, 116] width 12 height 12
click at [172, 44] on icon "button" at bounding box center [172, 43] width 7 height 7
click at [62, 114] on input "Garlic Naan - topped w/ garlic and cilantro" at bounding box center [62, 116] width 12 height 12
checkbox input "true"
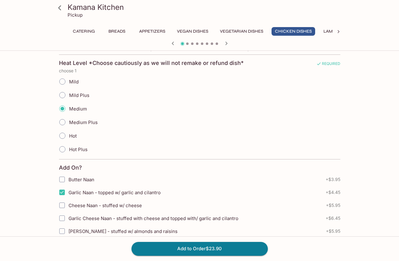
scroll to position [294, 0]
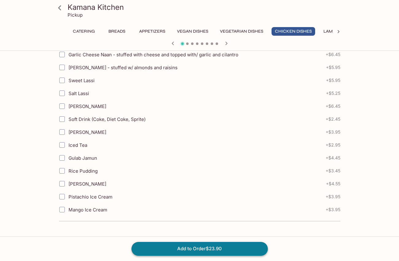
click at [168, 247] on button "Add to Order $23.90" at bounding box center [200, 249] width 136 height 14
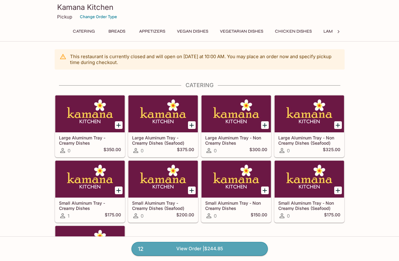
click at [168, 247] on link "12 View Order | $244.85" at bounding box center [200, 249] width 136 height 14
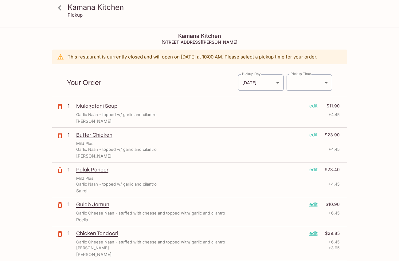
type input "[DATE]T20:30:00.000000Z"
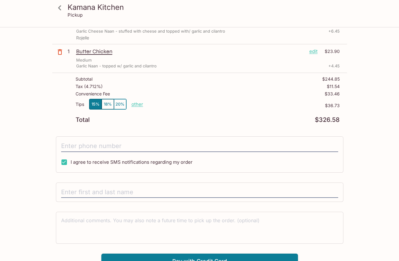
scroll to position [414, 0]
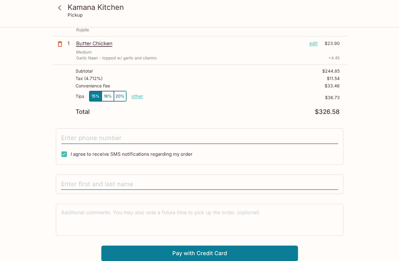
click at [314, 44] on p "edit" at bounding box center [314, 43] width 8 height 7
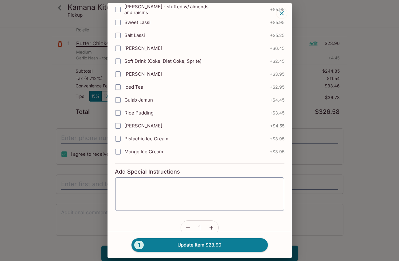
scroll to position [266, 0]
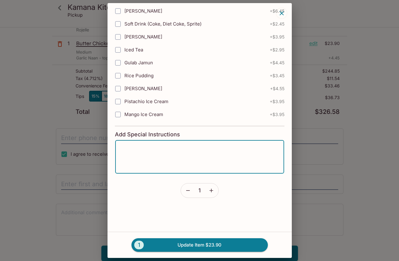
click at [183, 145] on textarea at bounding box center [200, 156] width 160 height 23
type textarea "Uyanga"
click at [195, 244] on button "1 Update Item $23.90" at bounding box center [200, 245] width 136 height 14
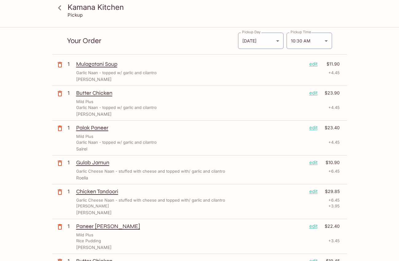
scroll to position [42, 0]
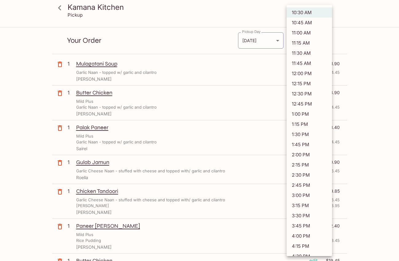
click at [302, 42] on body "Kamana Kitchen Pickup Kamana Kitchen [STREET_ADDRESS][PERSON_NAME] This restaur…" at bounding box center [199, 116] width 399 height 261
click at [300, 34] on li "11:00 AM" at bounding box center [309, 33] width 45 height 10
type input "[DATE]T21:00:00.000000Z"
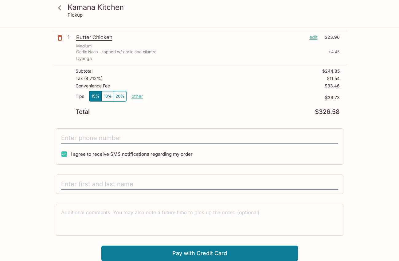
scroll to position [419, 0]
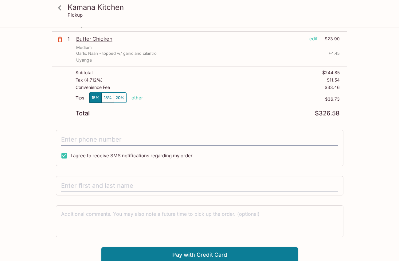
click at [137, 97] on p "other" at bounding box center [138, 98] width 12 height 6
drag, startPoint x: 168, startPoint y: 95, endPoint x: 193, endPoint y: 95, distance: 25.2
click at [193, 95] on div "Tips 15% 18% 20% Done 36.73 $36.73" at bounding box center [208, 101] width 264 height 18
type input "25.00"
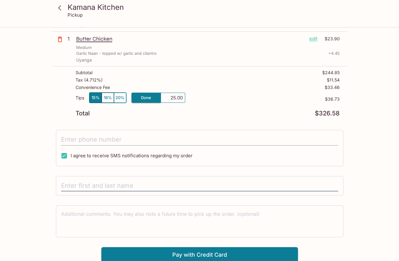
click at [153, 140] on input "tel" at bounding box center [199, 140] width 277 height 12
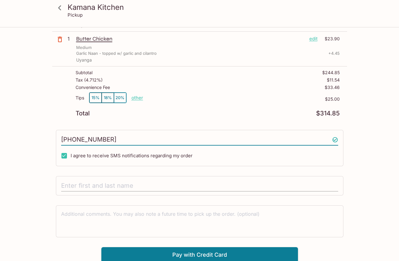
type input "[PHONE_NUMBER]"
click at [92, 184] on input "text" at bounding box center [199, 186] width 277 height 12
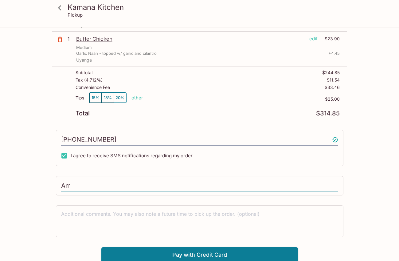
type input "A"
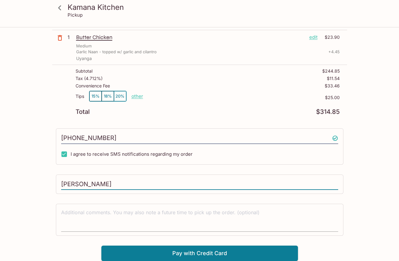
type input "[PERSON_NAME]"
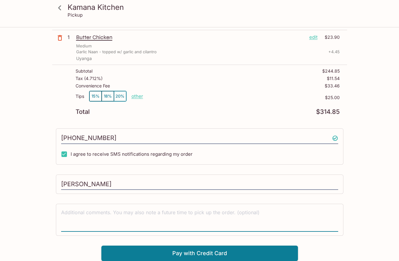
click at [126, 215] on textarea at bounding box center [199, 219] width 277 height 21
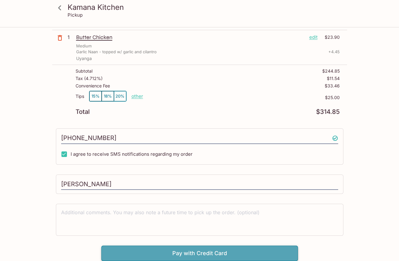
click at [192, 251] on button "Pay with Credit Card" at bounding box center [199, 252] width 197 height 15
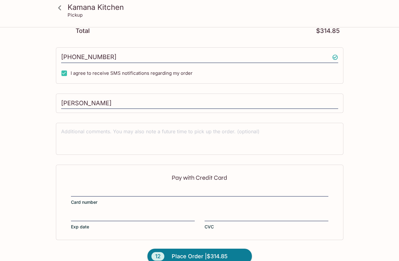
scroll to position [512, 0]
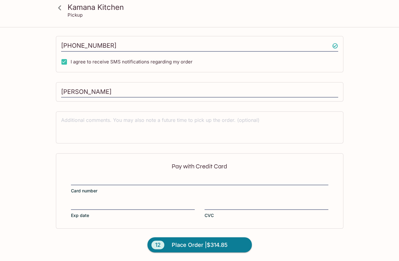
click at [110, 176] on div at bounding box center [200, 180] width 258 height 9
click at [110, 177] on input "Card number" at bounding box center [200, 177] width 258 height 0
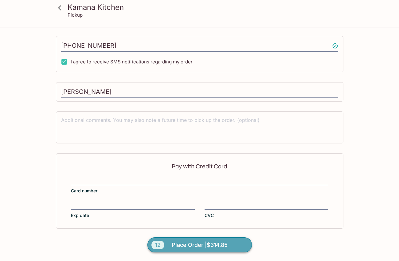
click at [199, 243] on span "Place Order | $314.85" at bounding box center [200, 245] width 56 height 10
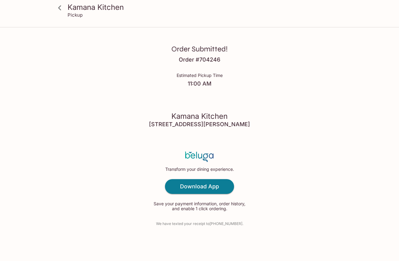
click at [61, 6] on icon at bounding box center [59, 7] width 11 height 11
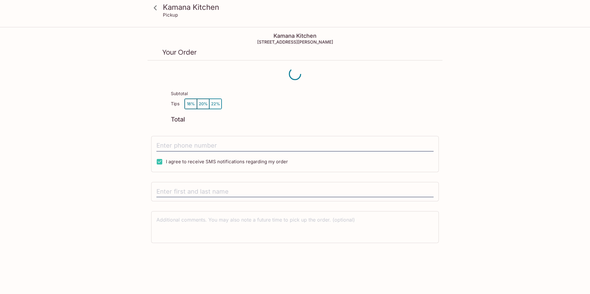
scroll to position [28, 0]
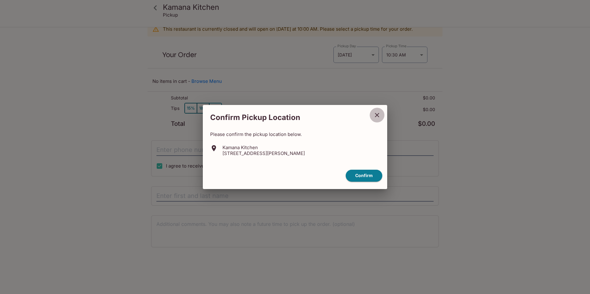
click at [376, 117] on icon "close" at bounding box center [376, 115] width 7 height 7
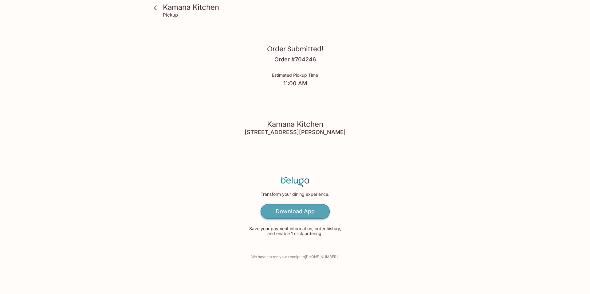
click at [284, 212] on h4 "Download App" at bounding box center [295, 211] width 39 height 7
